Goal: Information Seeking & Learning: Learn about a topic

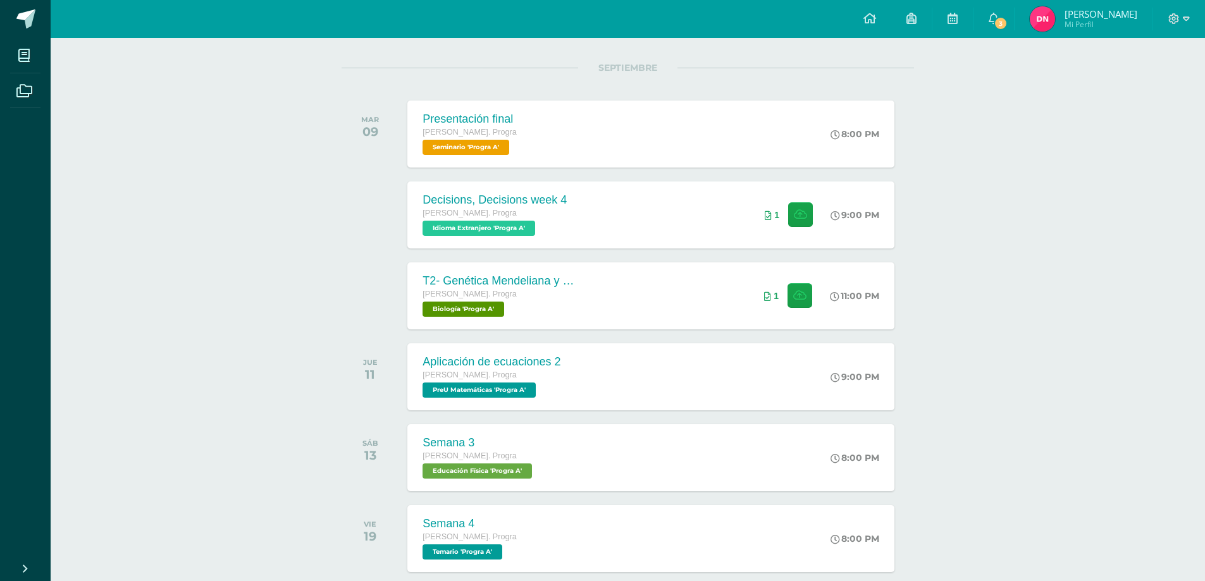
scroll to position [190, 0]
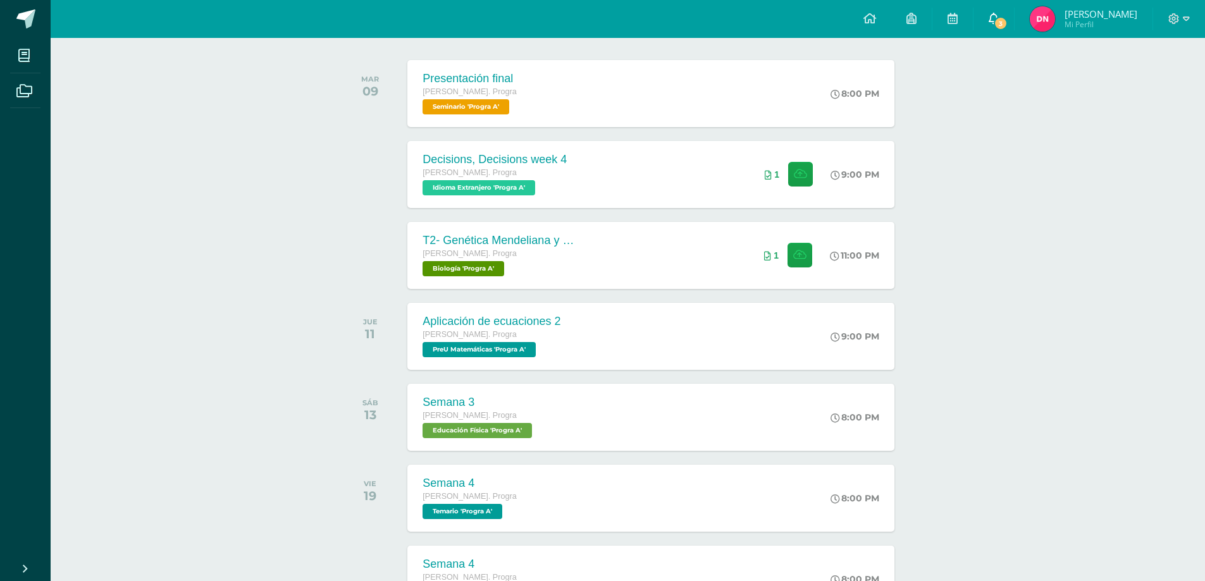
click at [1007, 23] on span "3" at bounding box center [1000, 23] width 14 height 14
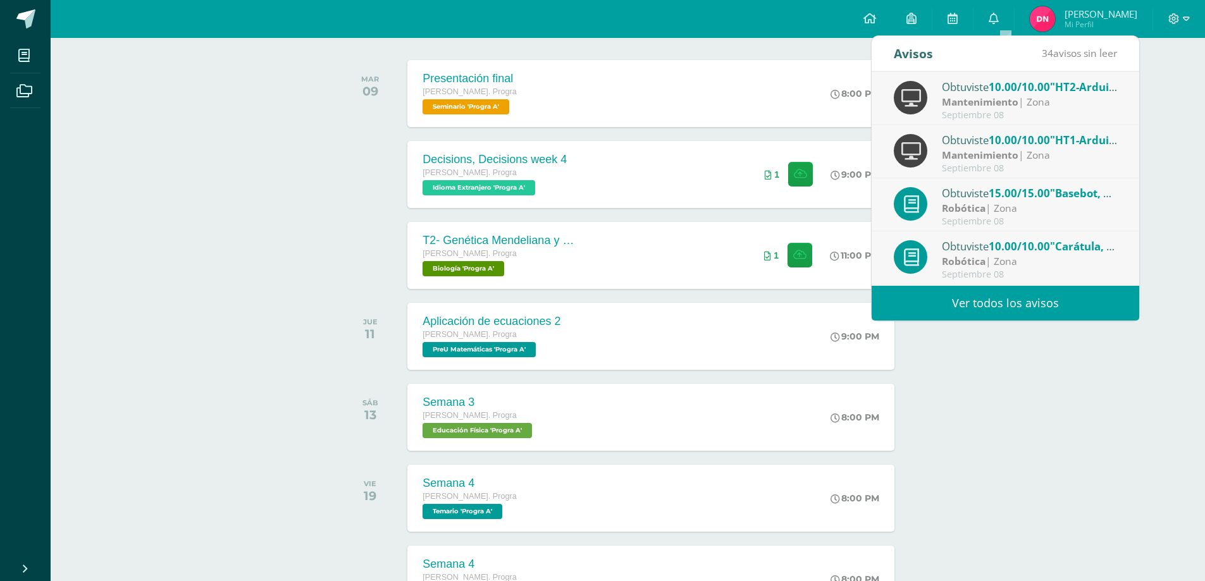
scroll to position [211, 0]
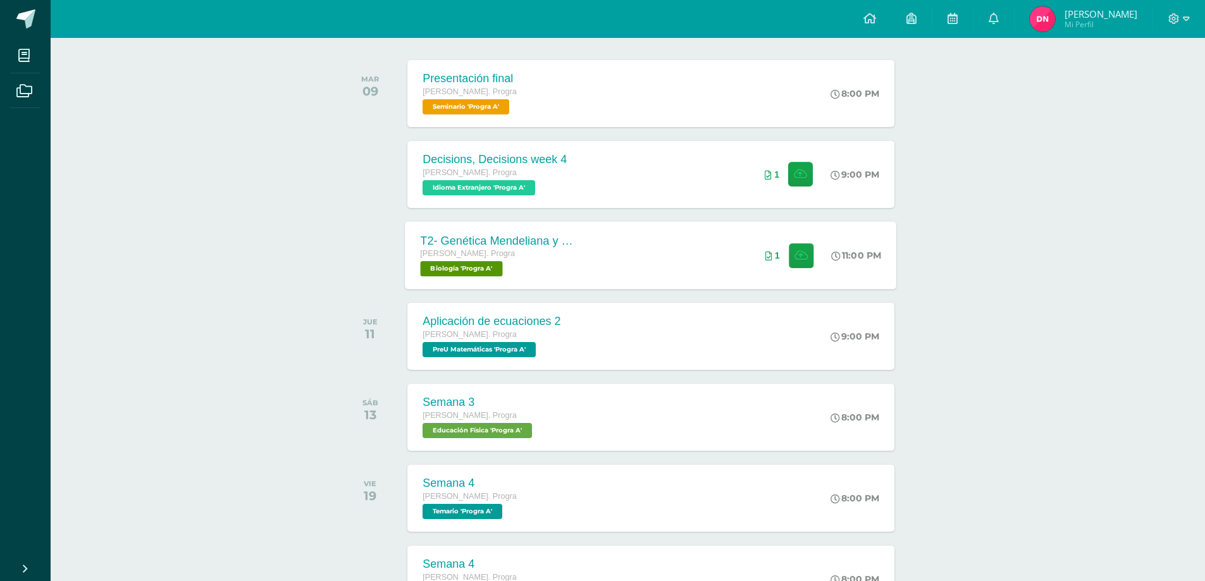
click at [642, 237] on div "T2- Genética Mendeliana y sus aplicaciones [PERSON_NAME]. Progra Biología 'Prog…" at bounding box center [650, 255] width 491 height 68
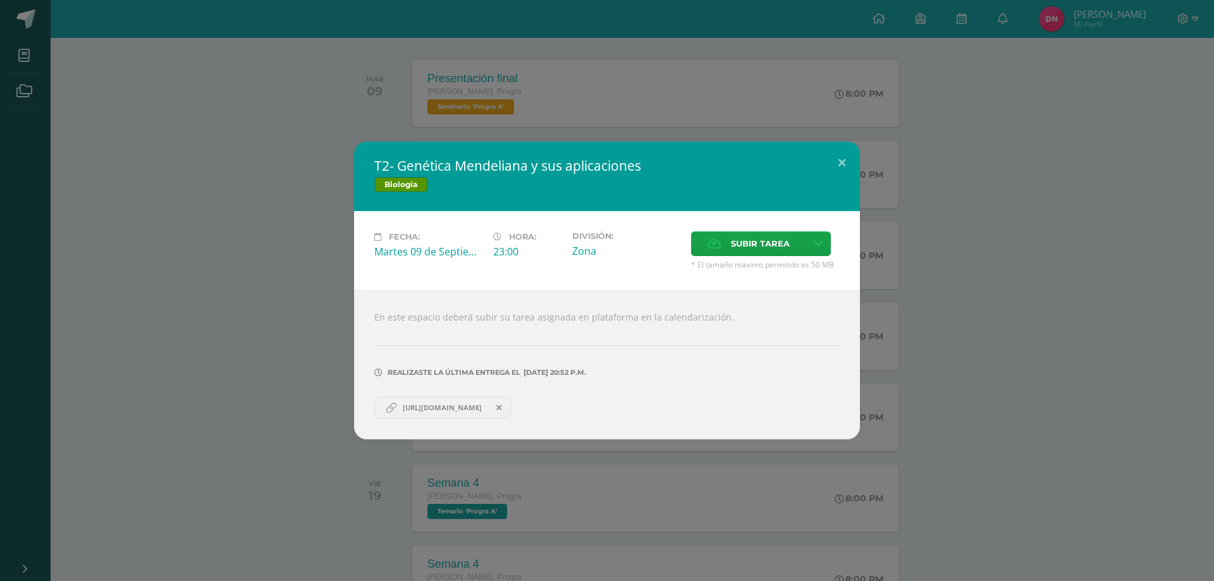
click at [440, 407] on span "[URL][DOMAIN_NAME]" at bounding box center [442, 408] width 92 height 10
click at [847, 165] on button at bounding box center [842, 163] width 36 height 43
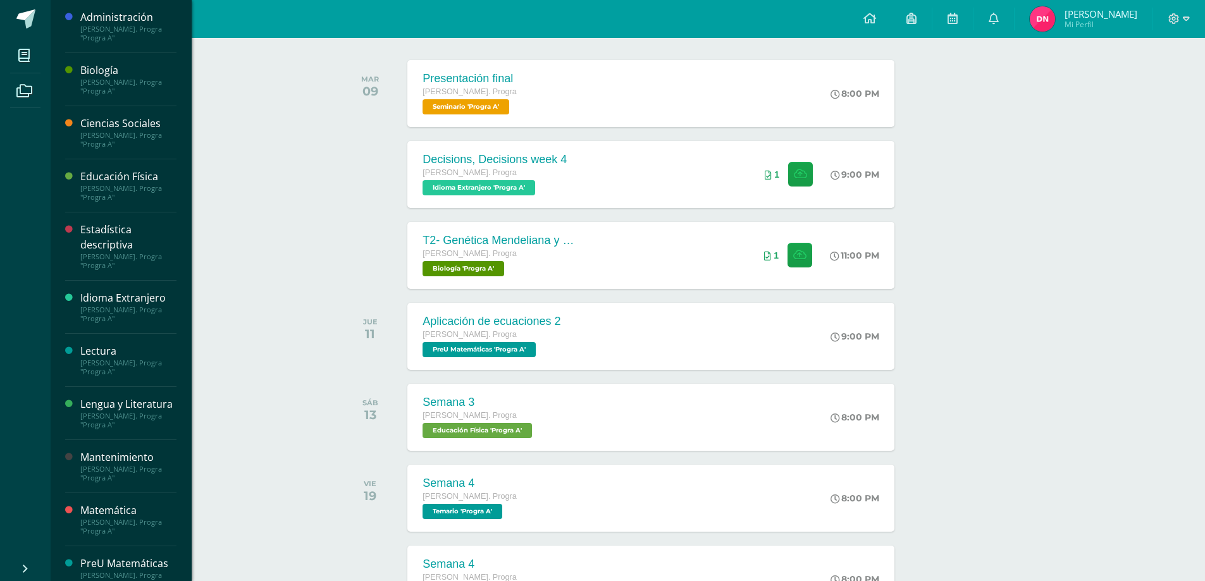
click at [119, 85] on div "[PERSON_NAME]. Progra "Progra A"" at bounding box center [128, 87] width 96 height 18
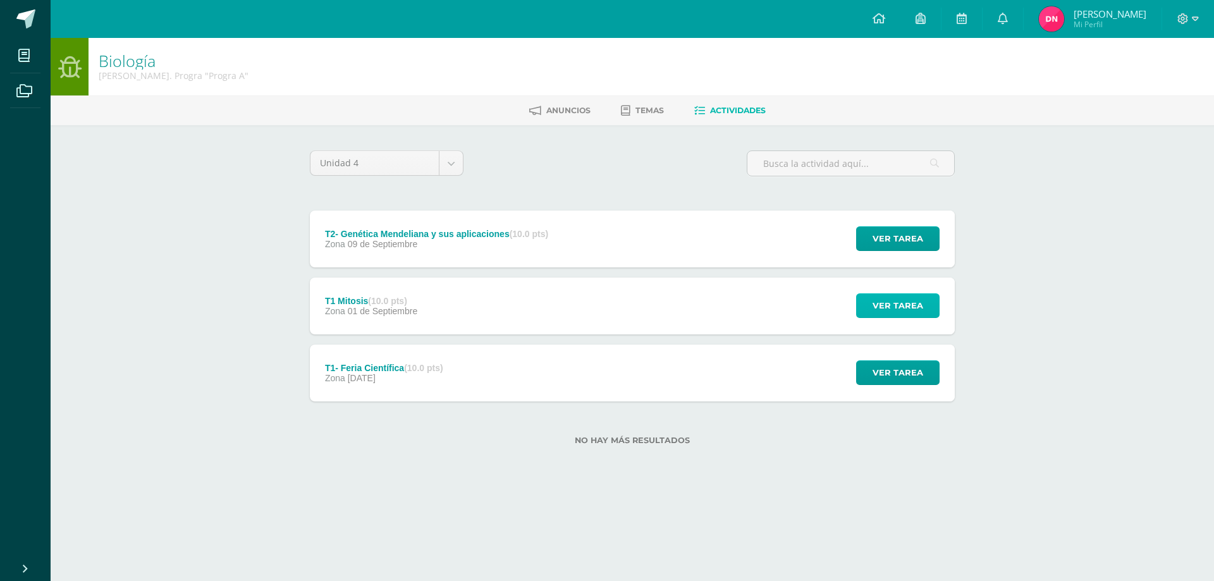
click at [897, 303] on span "Ver tarea" at bounding box center [898, 305] width 51 height 23
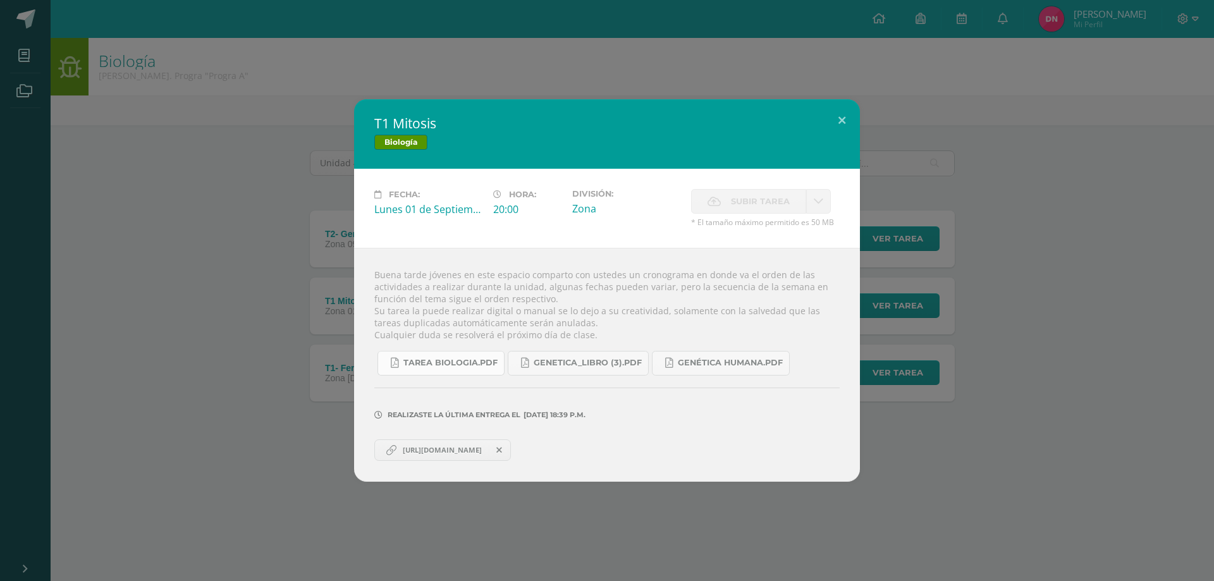
click at [474, 366] on span "Tarea biologia.pdf" at bounding box center [450, 363] width 94 height 10
